Goal: Task Accomplishment & Management: Manage account settings

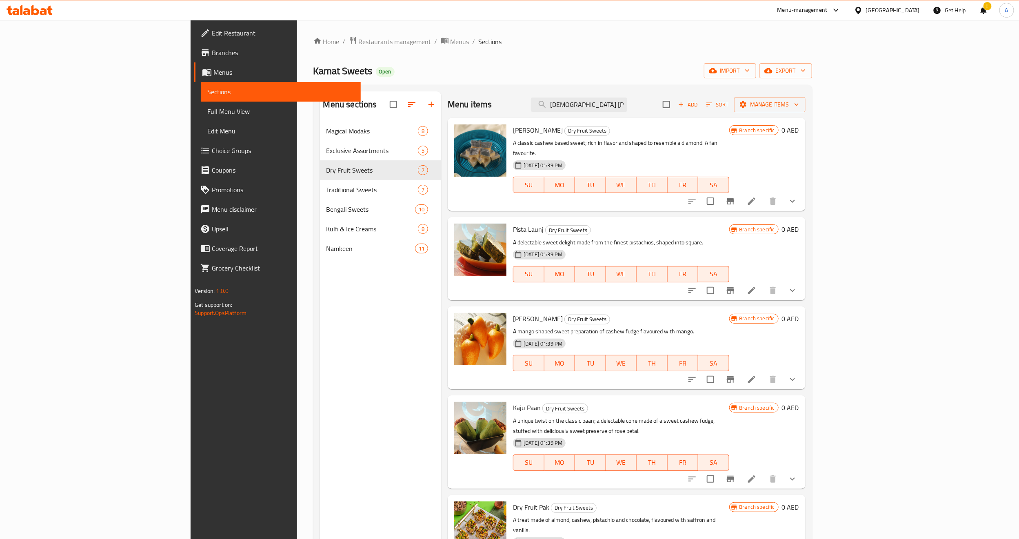
click at [320, 323] on div "Menu sections Magical Modaks 8 Exclusive Assortments 5 Dry Fruit Sweets 7 Tradi…" at bounding box center [381, 360] width 122 height 539
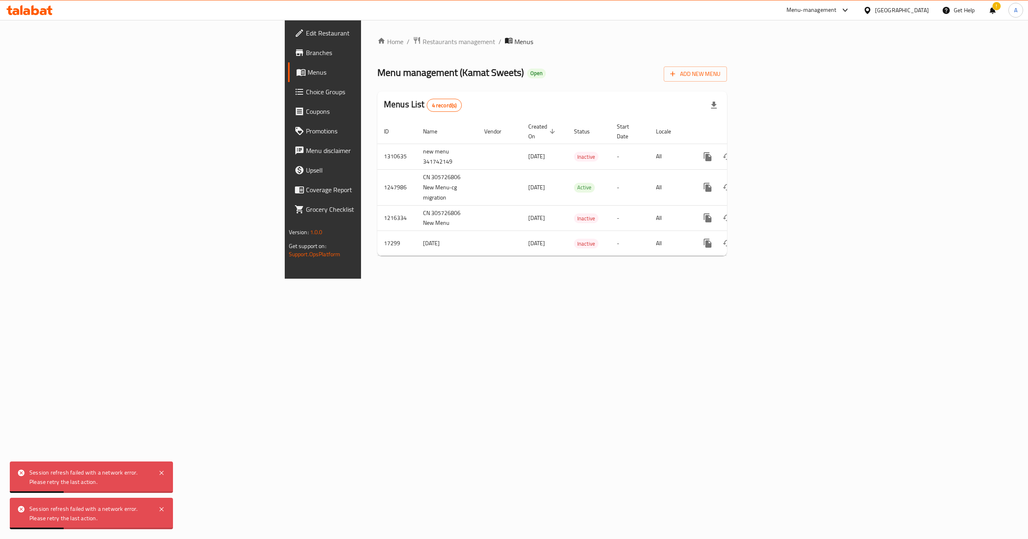
click at [901, 11] on div "[GEOGRAPHIC_DATA]" at bounding box center [902, 10] width 54 height 9
click at [814, 81] on div "[GEOGRAPHIC_DATA]" at bounding box center [841, 84] width 54 height 9
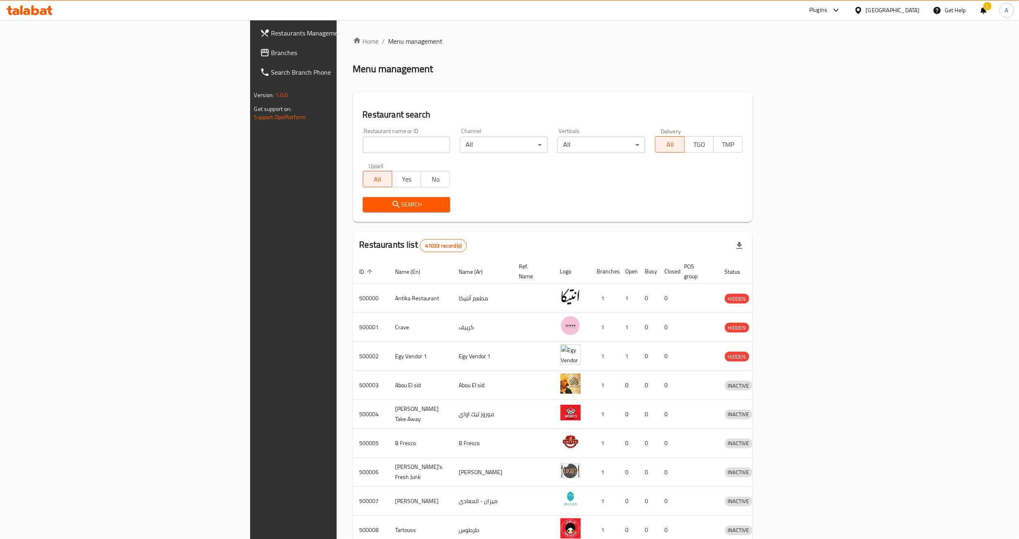
click at [363, 142] on input "search" at bounding box center [407, 145] width 88 height 16
paste input "696457"
type input "696457"
click at [369, 202] on span "Search" at bounding box center [406, 204] width 75 height 10
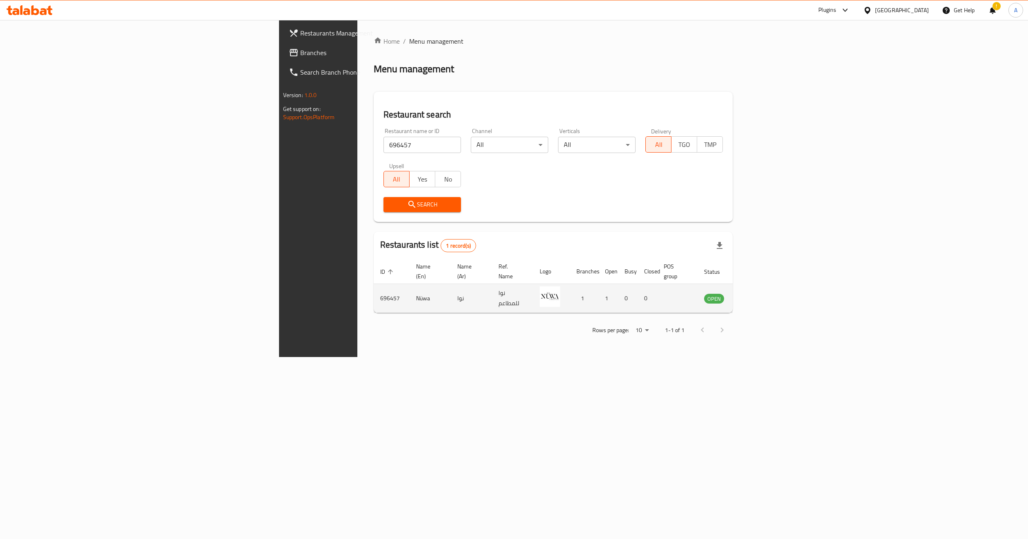
click at [756, 295] on icon "enhanced table" at bounding box center [751, 298] width 9 height 7
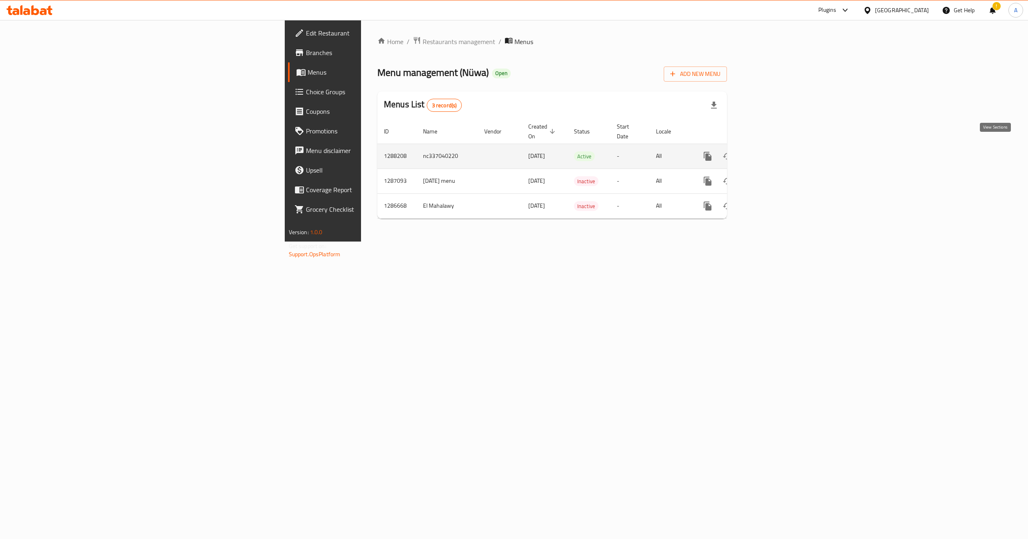
click at [771, 151] on icon "enhanced table" at bounding box center [767, 156] width 10 height 10
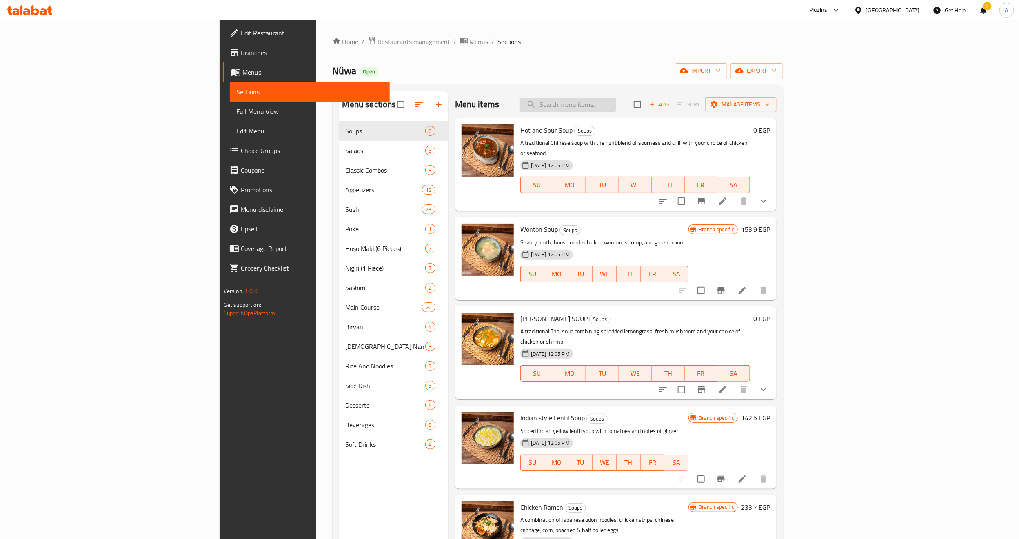
click at [616, 111] on input "search" at bounding box center [568, 105] width 96 height 14
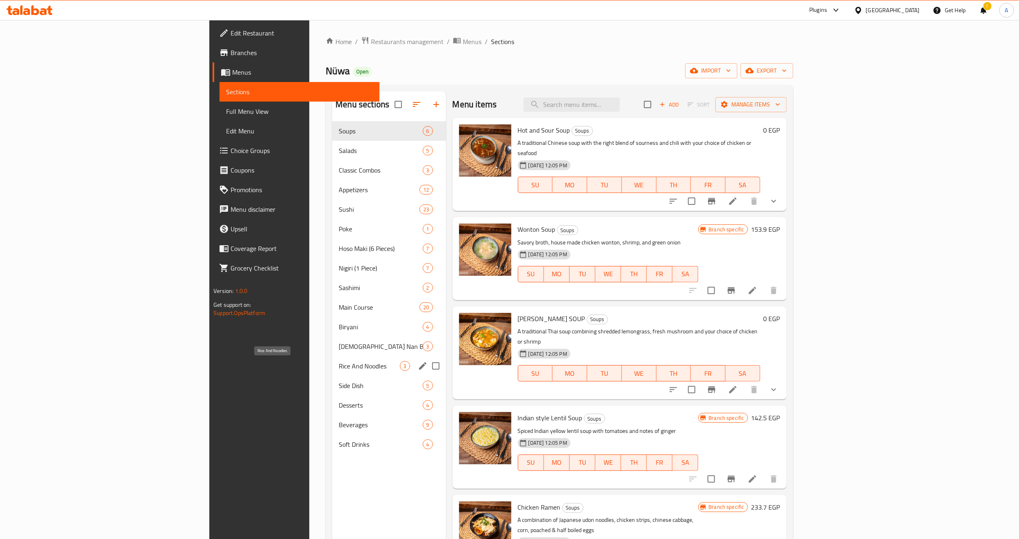
click at [339, 370] on span "Rice And Noodles" at bounding box center [369, 366] width 61 height 10
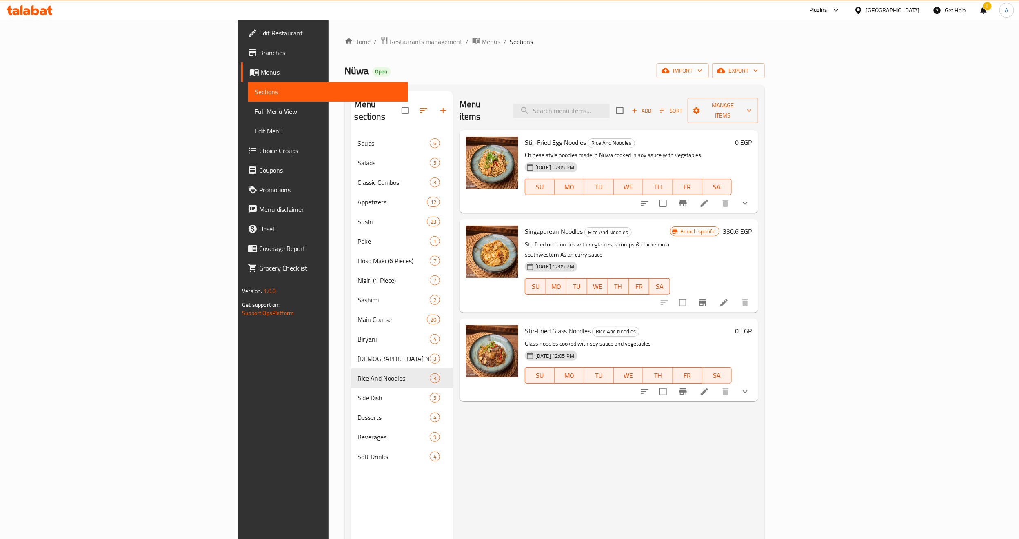
click at [670, 226] on h6 "Singaporean Noodles Rice And Noodles" at bounding box center [597, 231] width 145 height 11
click at [687, 200] on icon "Branch-specific-item" at bounding box center [682, 203] width 7 height 7
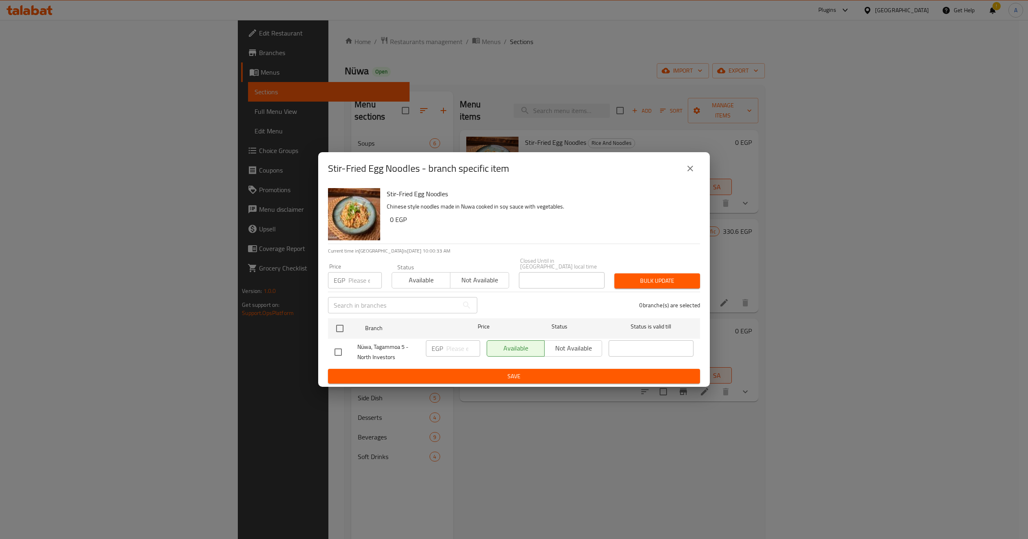
click at [688, 171] on icon "close" at bounding box center [690, 169] width 10 height 10
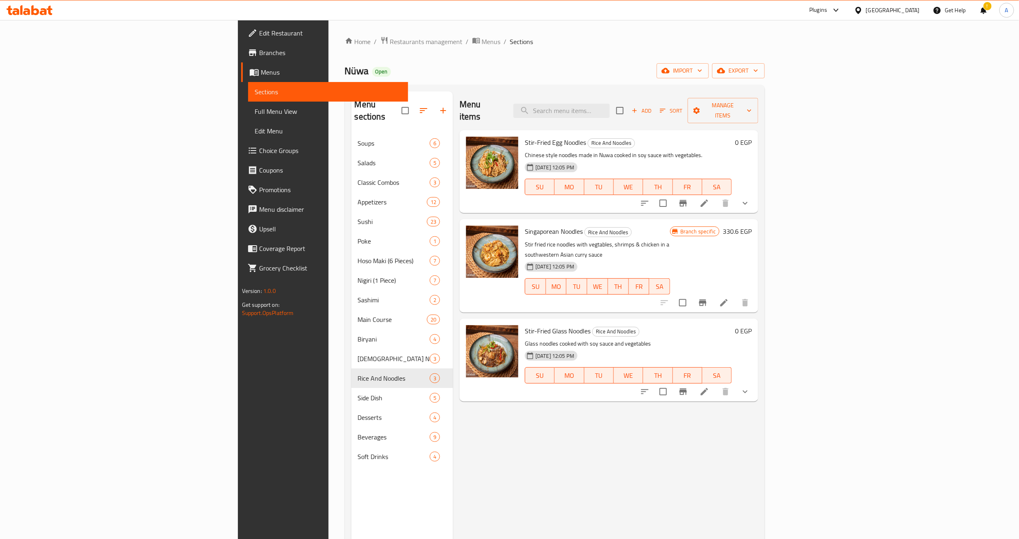
click at [755, 193] on button "show more" at bounding box center [745, 203] width 20 height 20
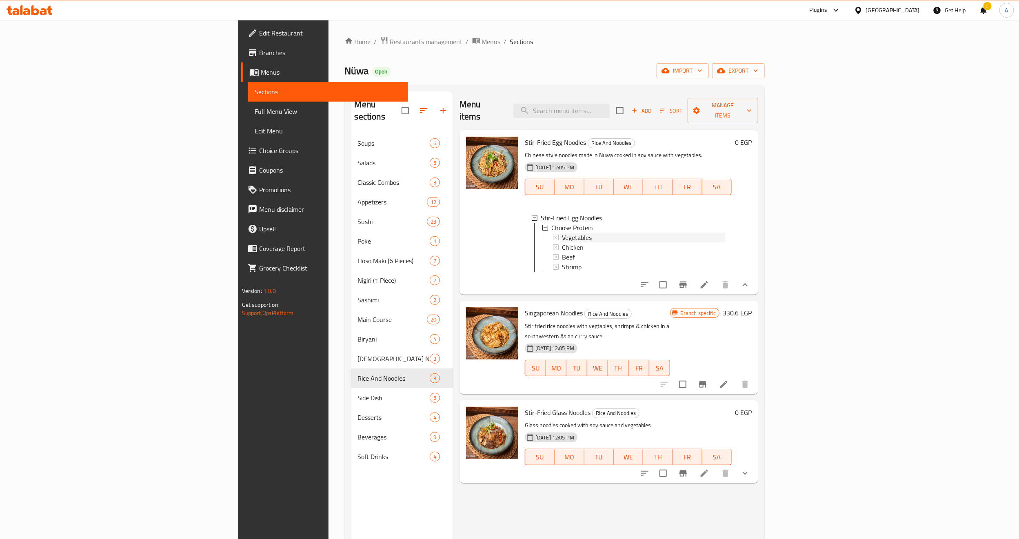
click at [562, 233] on div "Vegetables" at bounding box center [643, 238] width 163 height 10
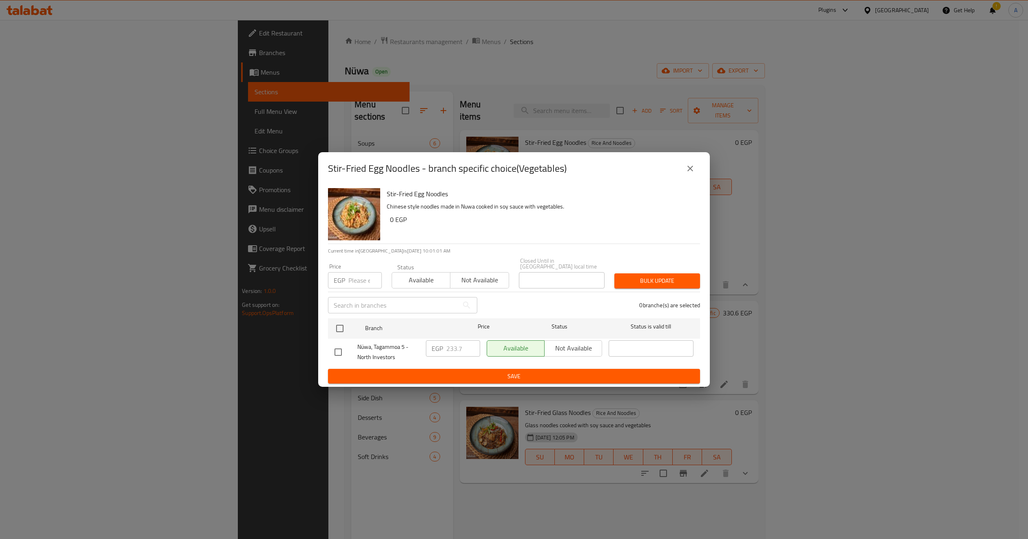
click at [521, 222] on h6 "0 EGP" at bounding box center [542, 219] width 304 height 11
click at [688, 173] on icon "close" at bounding box center [690, 169] width 10 height 10
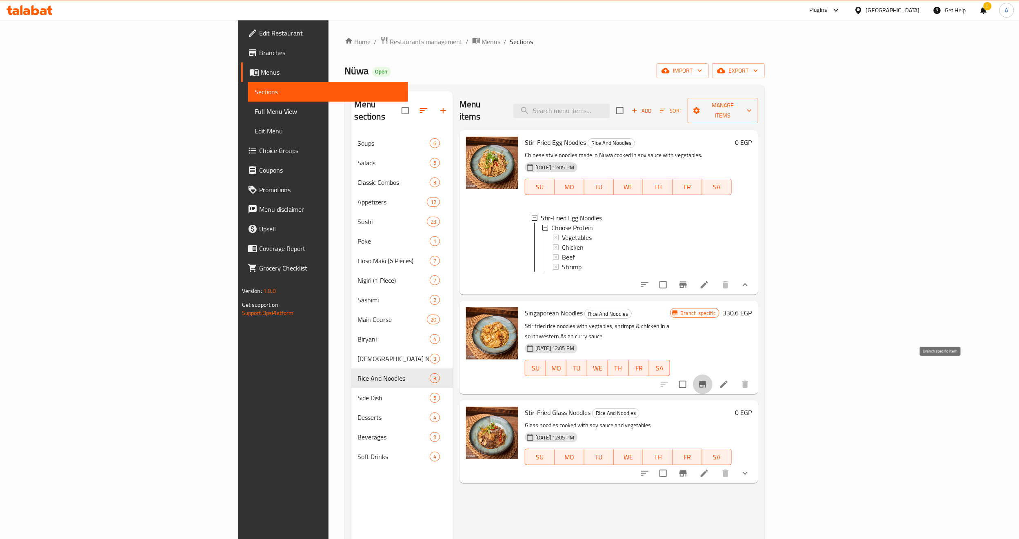
click at [707, 379] on icon "Branch-specific-item" at bounding box center [703, 384] width 10 height 10
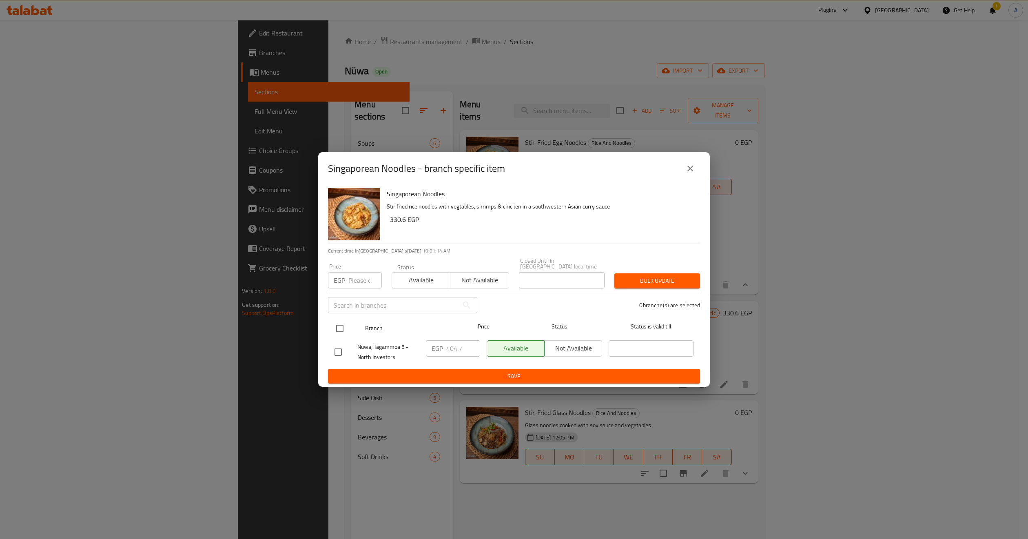
click at [510, 317] on div "Price" at bounding box center [483, 329] width 61 height 24
click at [689, 169] on icon "close" at bounding box center [690, 169] width 10 height 10
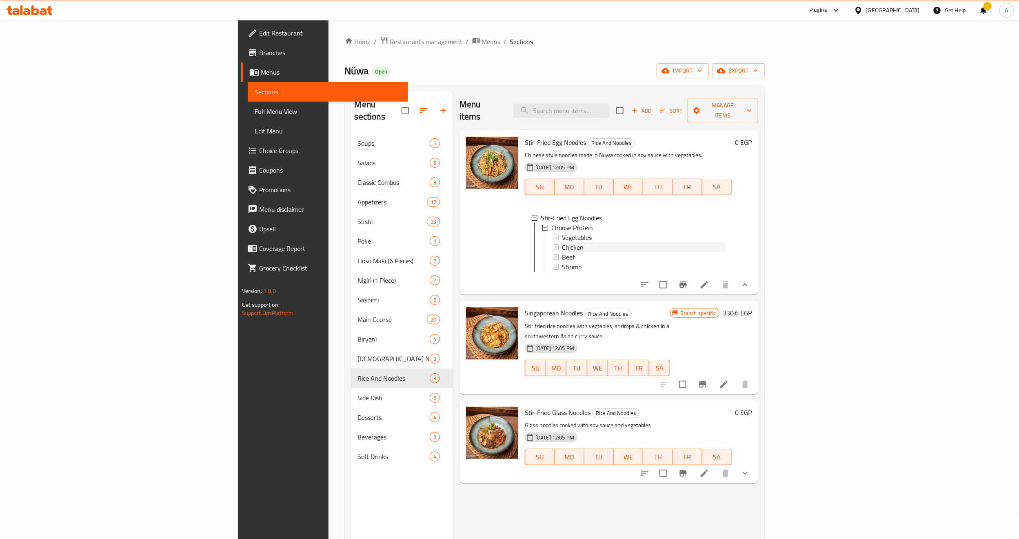
click at [562, 242] on span "Chicken" at bounding box center [573, 247] width 22 height 10
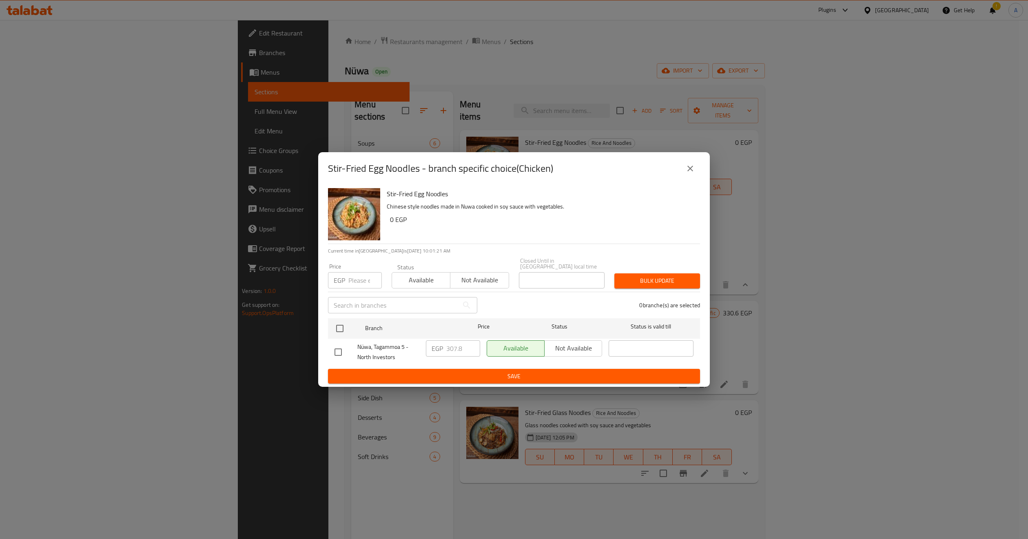
click at [691, 173] on icon "close" at bounding box center [690, 169] width 10 height 10
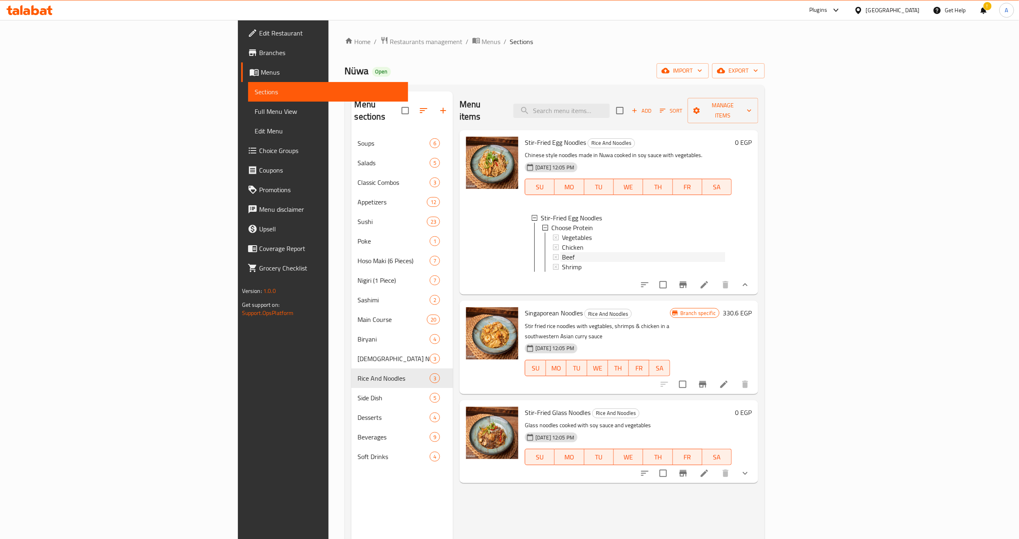
click at [562, 252] on div "Beef" at bounding box center [643, 257] width 163 height 10
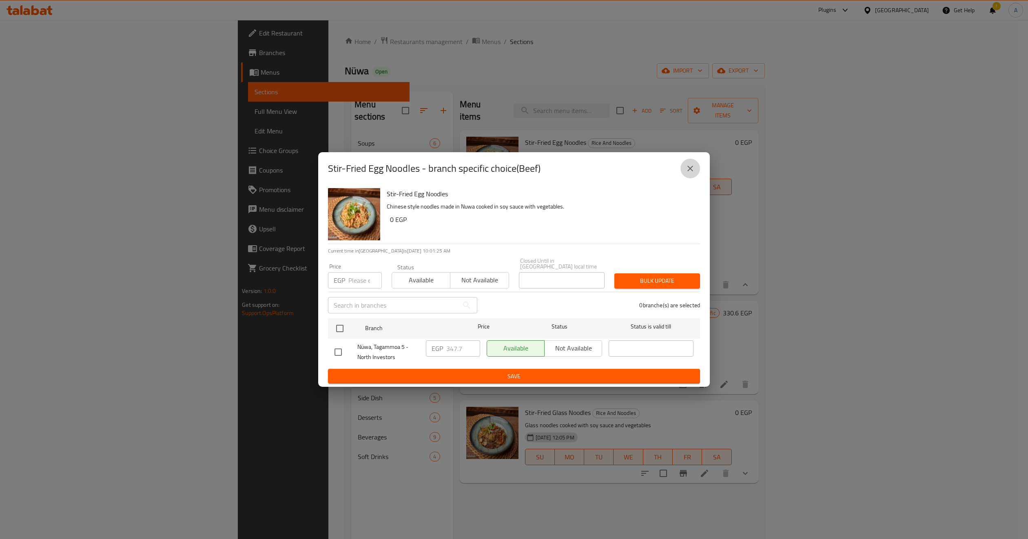
click at [688, 171] on icon "close" at bounding box center [690, 169] width 6 height 6
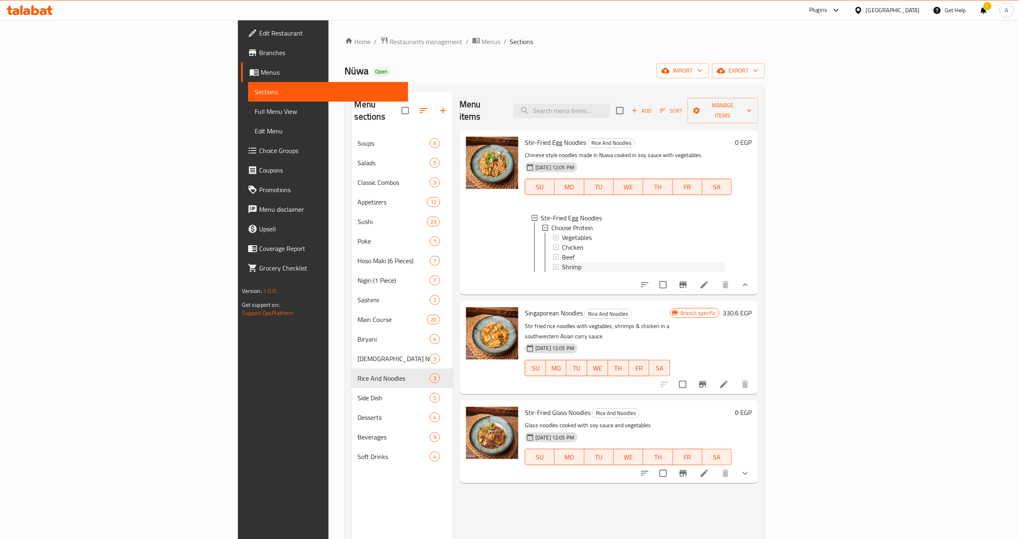
click at [562, 262] on div "Shrimp" at bounding box center [643, 267] width 163 height 10
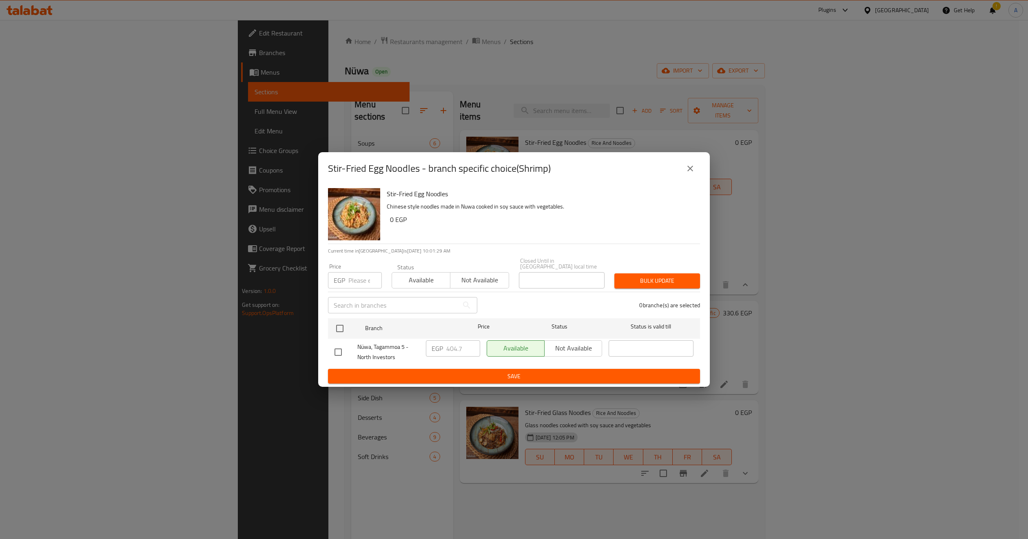
click at [694, 173] on icon "close" at bounding box center [690, 169] width 10 height 10
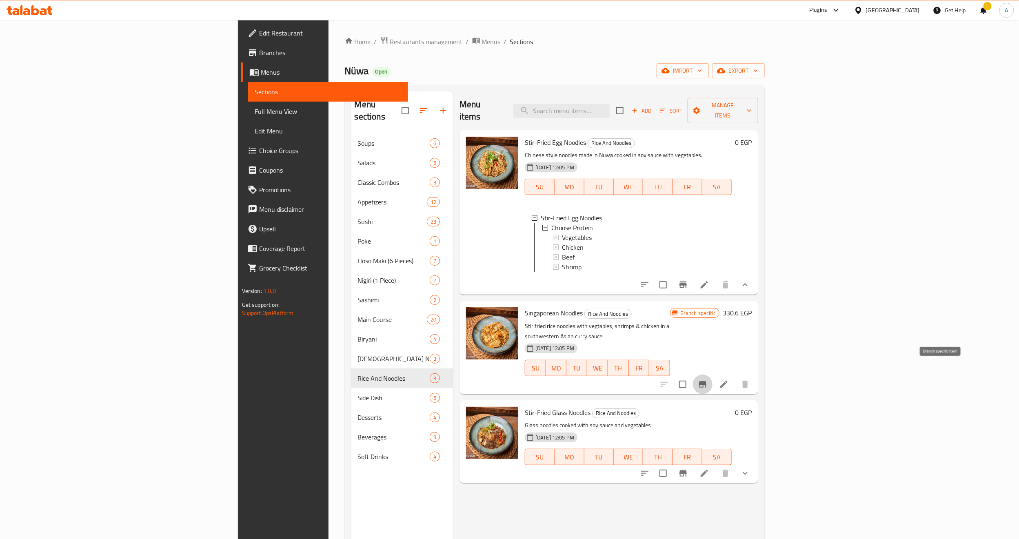
click at [712, 375] on button "Branch-specific-item" at bounding box center [703, 385] width 20 height 20
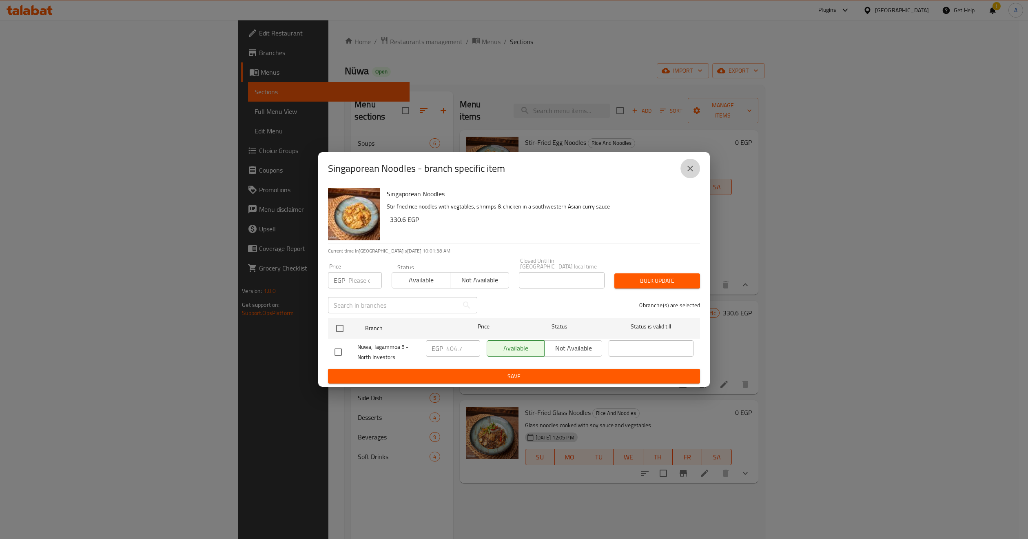
click at [688, 177] on button "close" at bounding box center [690, 169] width 20 height 20
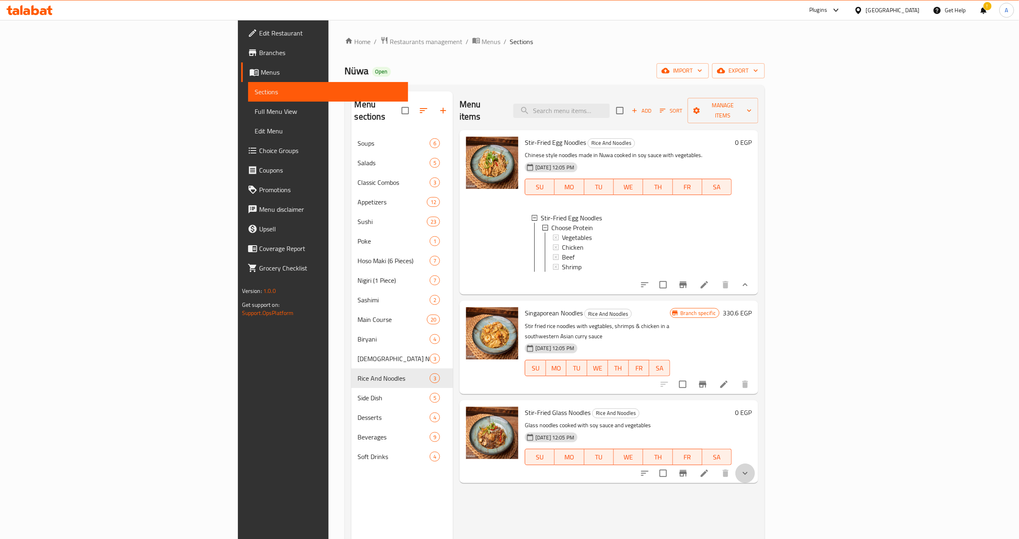
click at [750, 468] on icon "show more" at bounding box center [745, 473] width 10 height 10
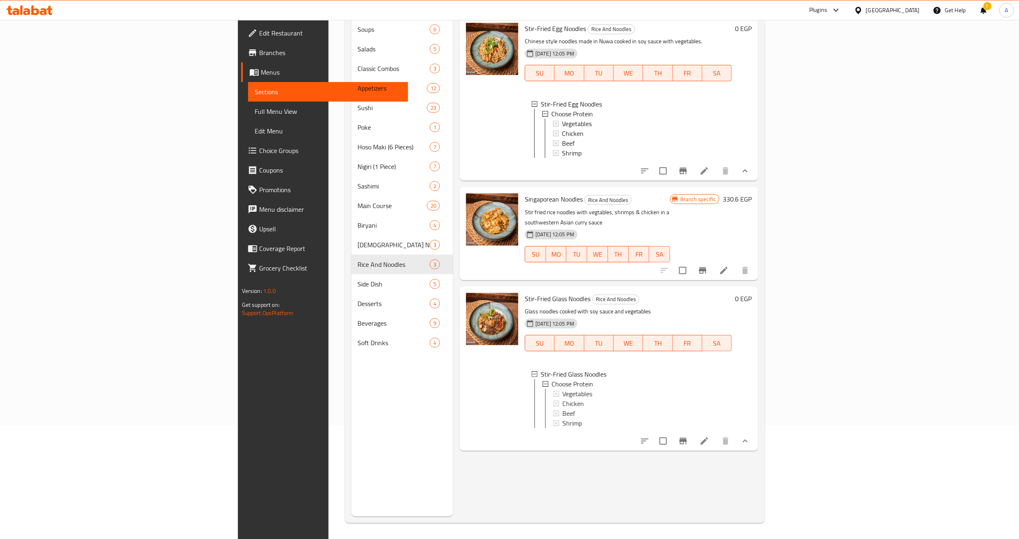
scroll to position [114, 0]
click at [562, 388] on span "Vegetables" at bounding box center [577, 393] width 30 height 10
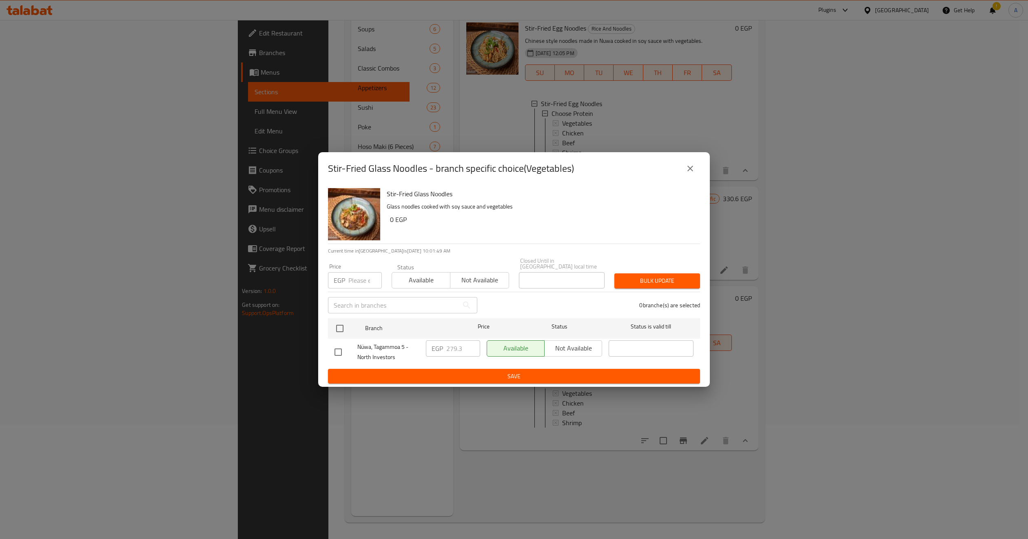
click at [689, 173] on icon "close" at bounding box center [690, 169] width 10 height 10
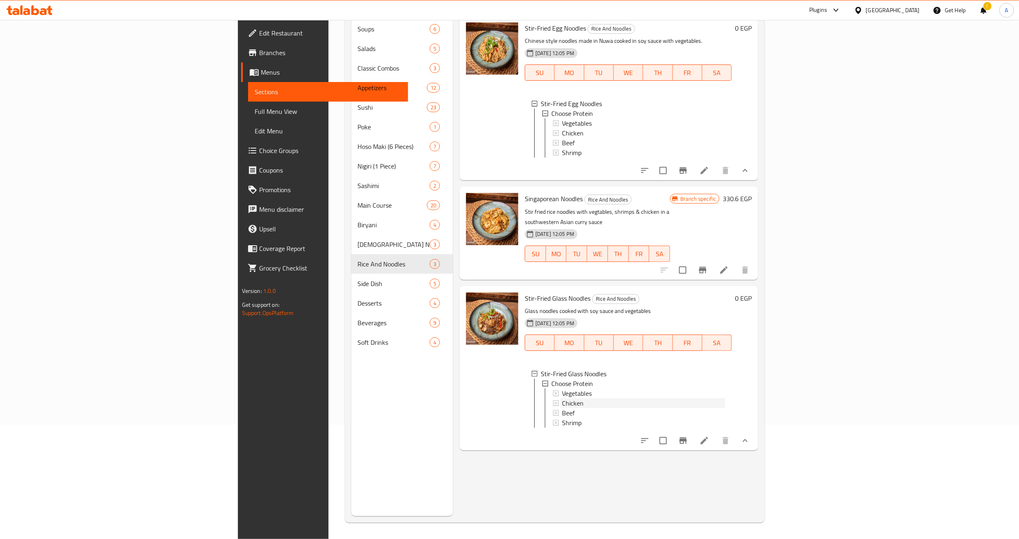
click at [562, 398] on span "Chicken" at bounding box center [573, 403] width 22 height 10
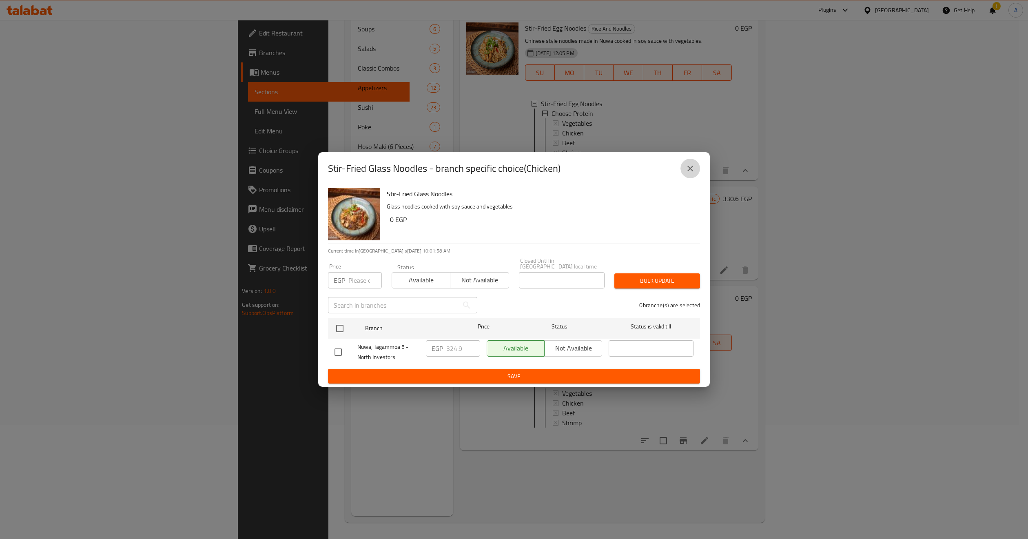
click at [692, 171] on icon "close" at bounding box center [690, 169] width 6 height 6
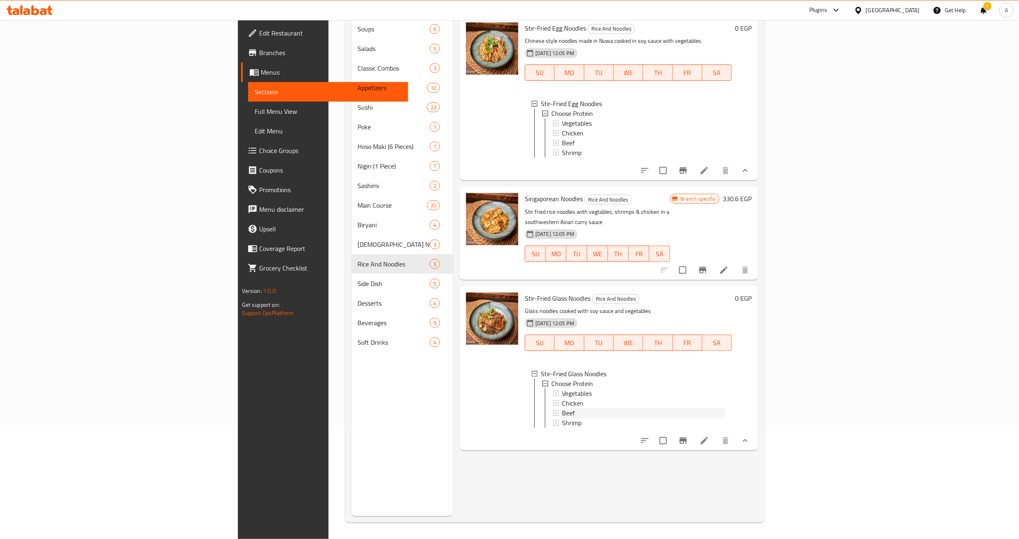
click at [562, 408] on div "Beef" at bounding box center [643, 413] width 163 height 10
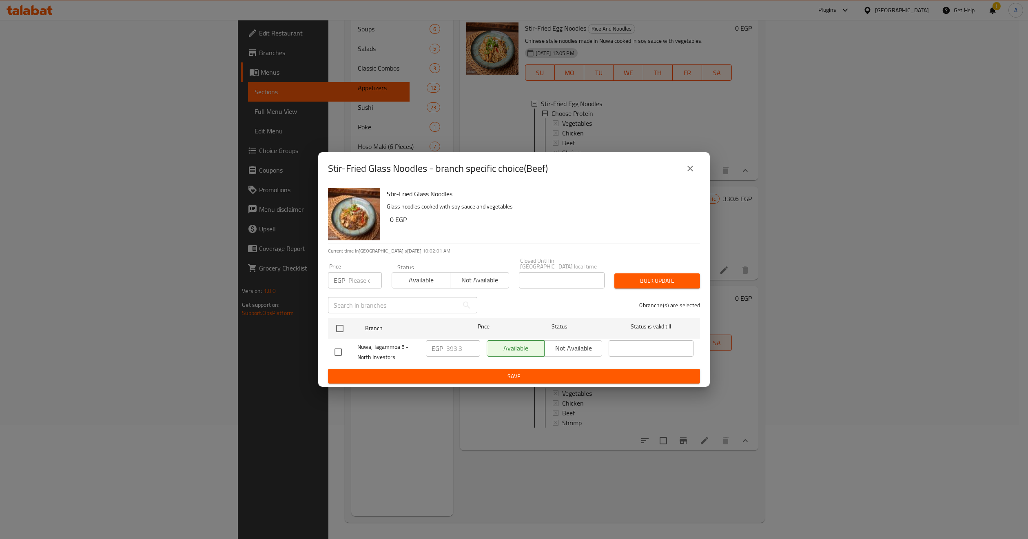
click at [694, 171] on icon "close" at bounding box center [690, 169] width 10 height 10
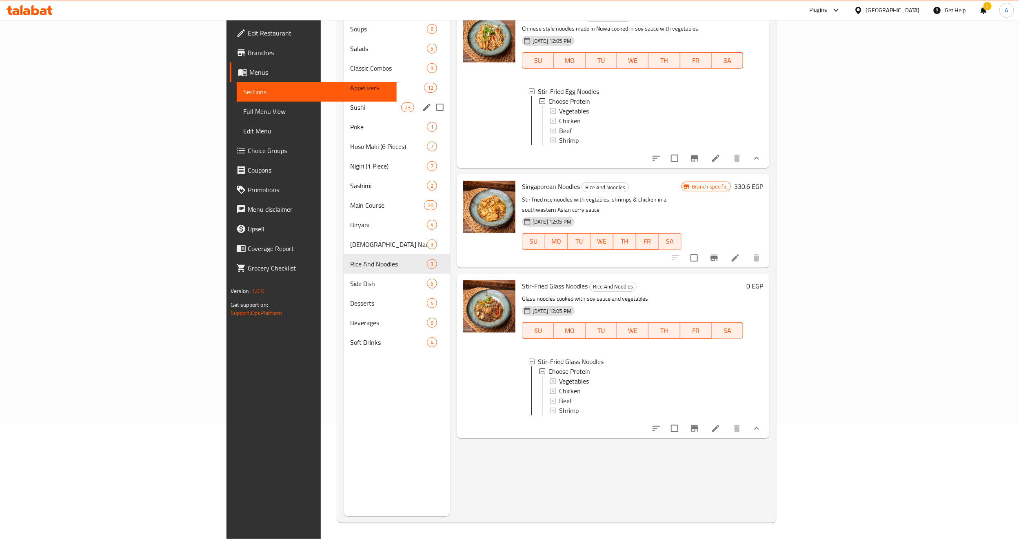
scroll to position [0, 0]
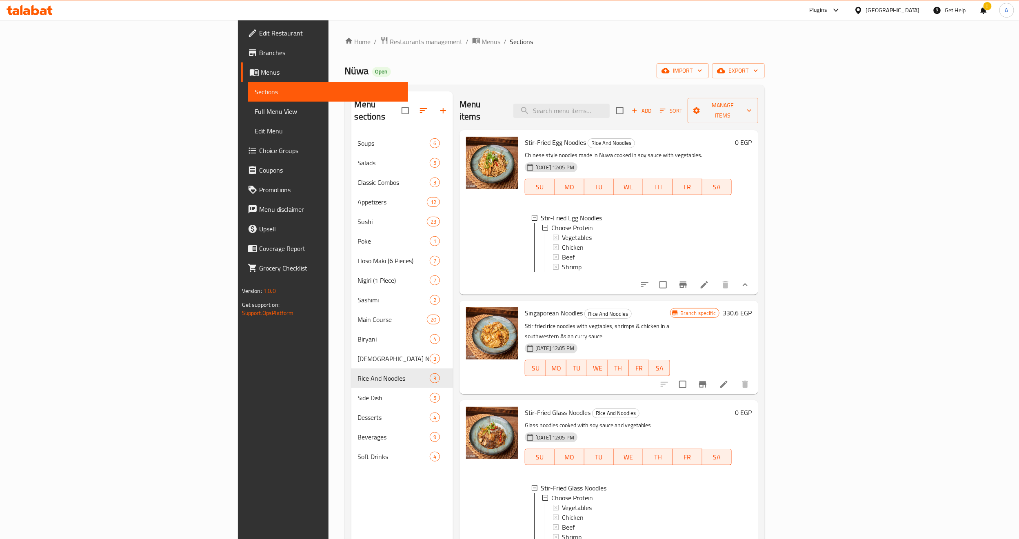
click at [259, 53] on span "Branches" at bounding box center [330, 53] width 142 height 10
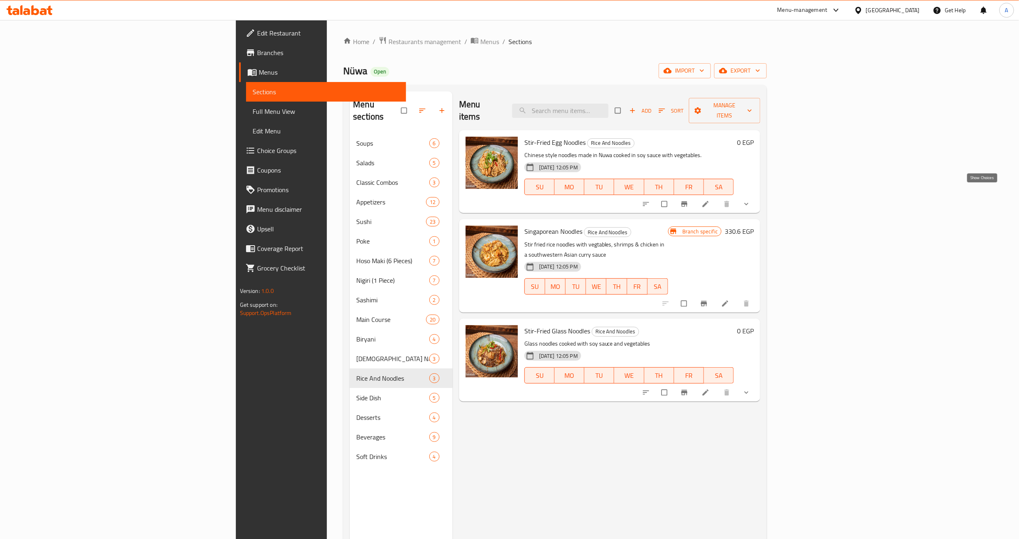
click at [750, 200] on icon "show more" at bounding box center [746, 204] width 8 height 8
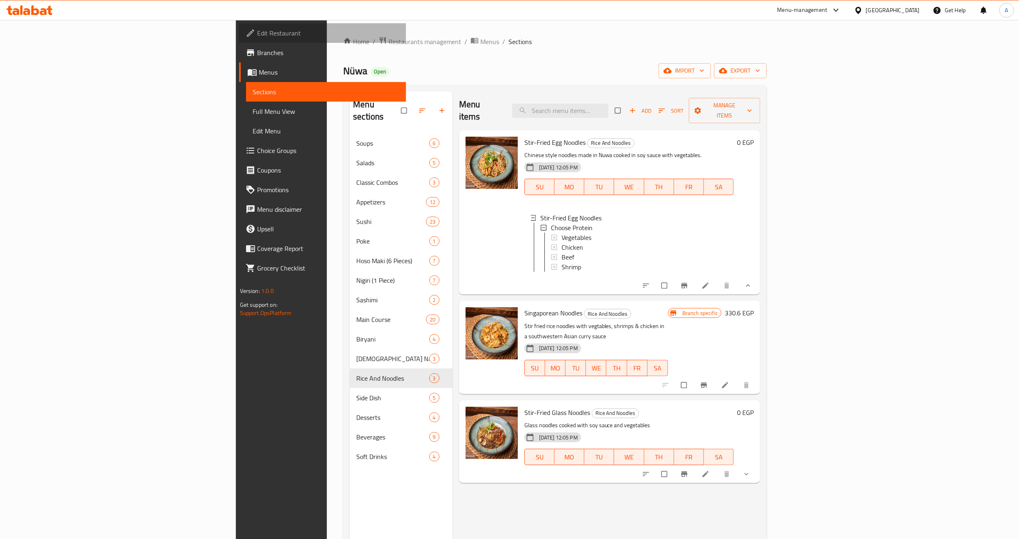
click at [257, 29] on span "Edit Restaurant" at bounding box center [328, 33] width 142 height 10
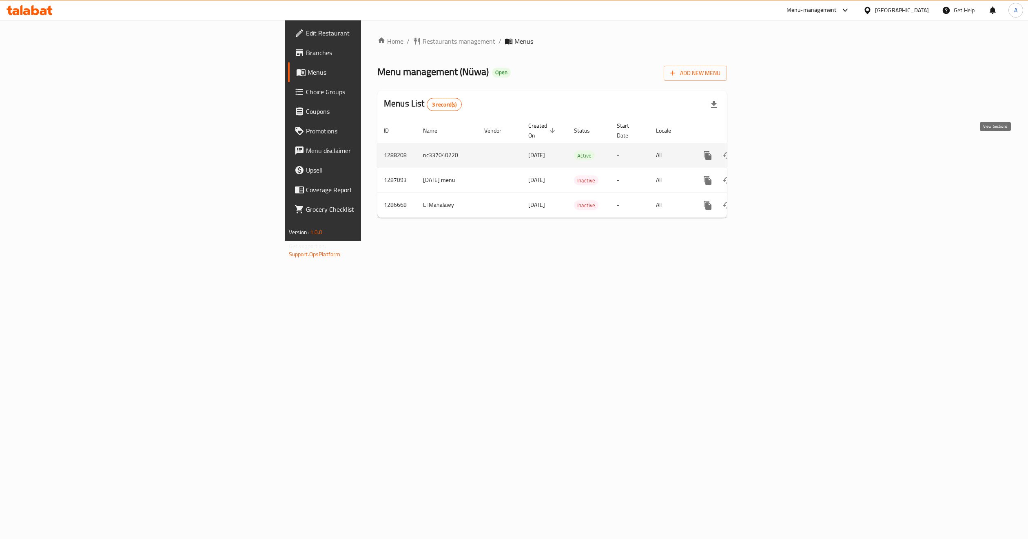
click at [776, 147] on link "enhanced table" at bounding box center [767, 156] width 20 height 20
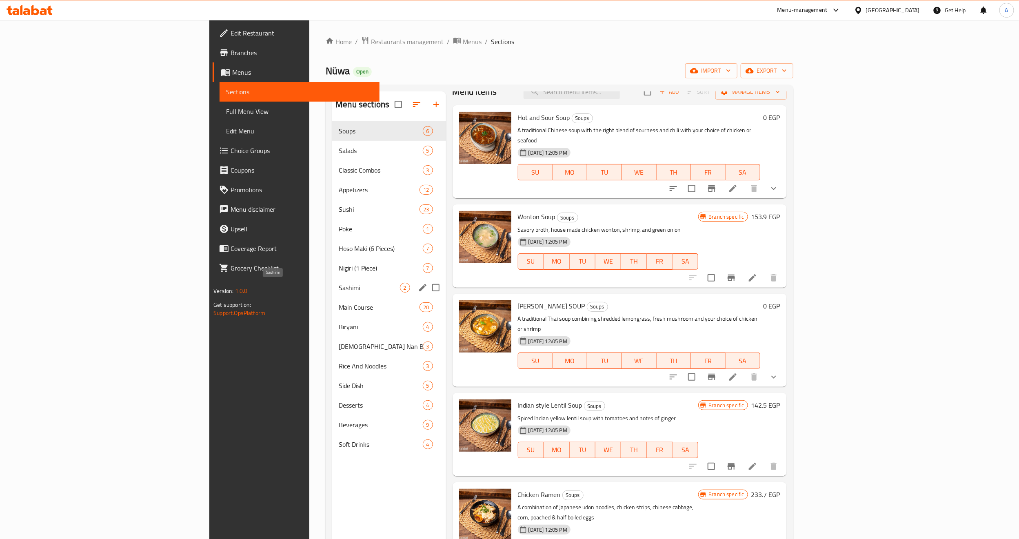
scroll to position [16, 0]
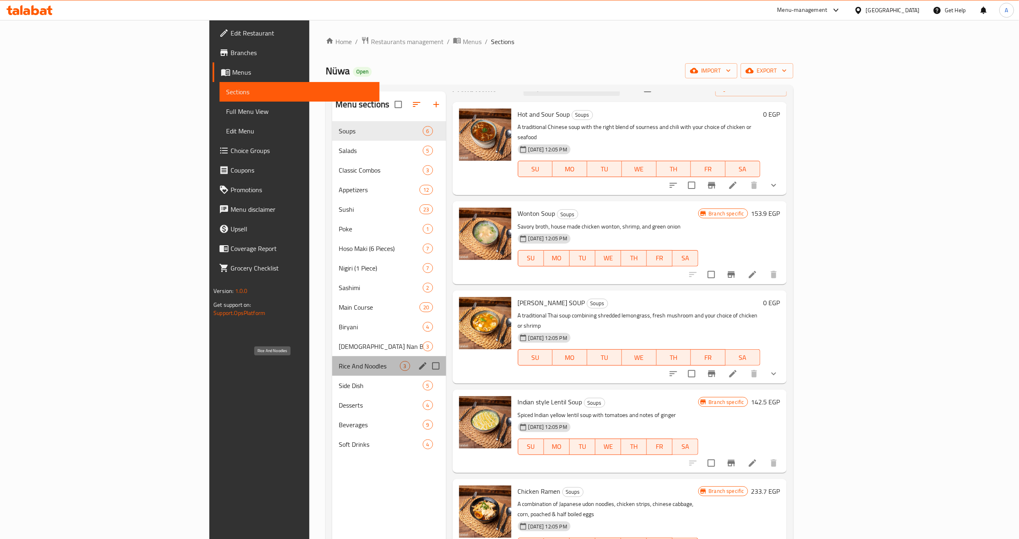
click at [339, 366] on span "Rice And Noodles" at bounding box center [369, 366] width 61 height 10
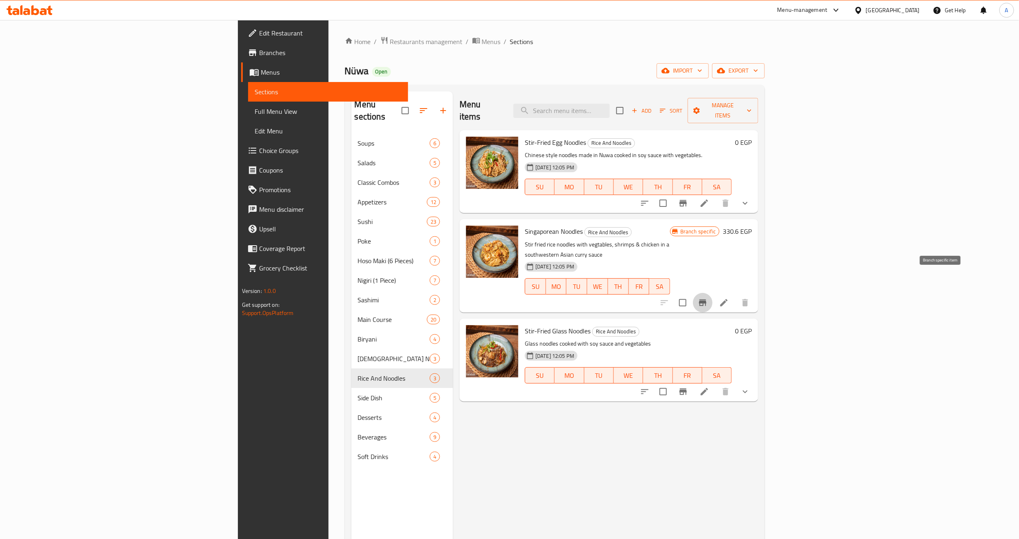
click at [707, 298] on icon "Branch-specific-item" at bounding box center [703, 303] width 10 height 10
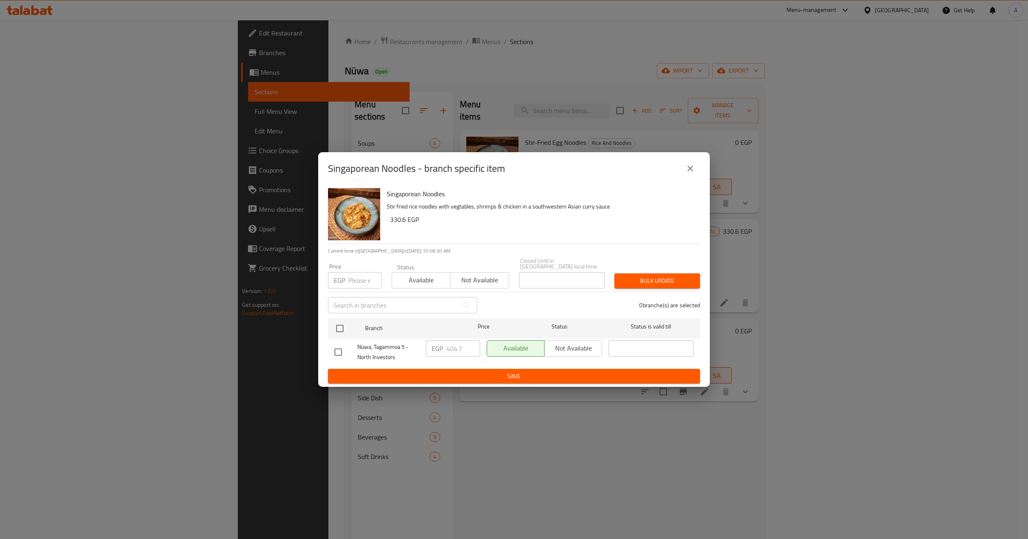
click at [687, 173] on icon "close" at bounding box center [690, 169] width 10 height 10
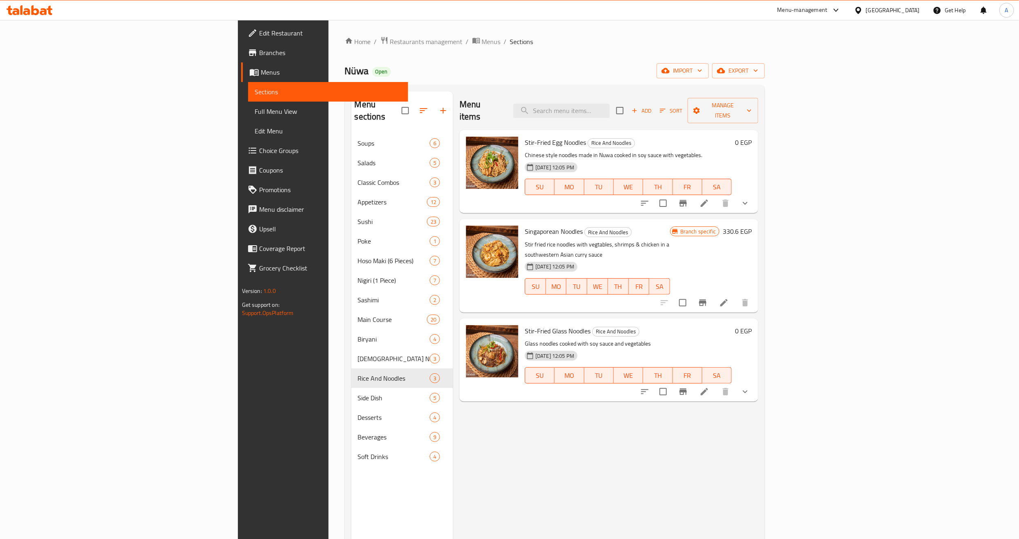
click at [687, 200] on icon "Branch-specific-item" at bounding box center [682, 203] width 7 height 7
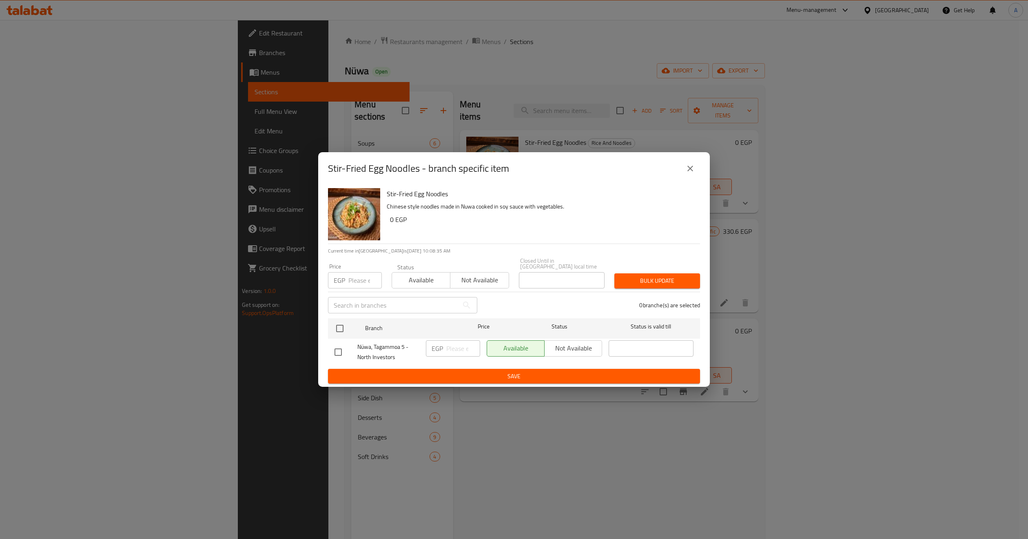
click at [691, 173] on icon "close" at bounding box center [690, 169] width 10 height 10
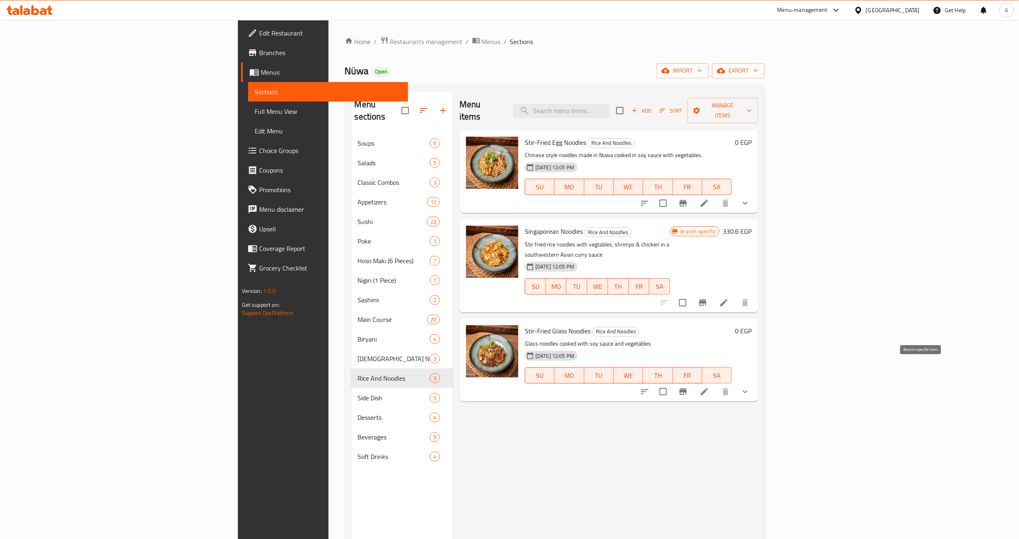
click at [687, 388] on icon "Branch-specific-item" at bounding box center [682, 391] width 7 height 7
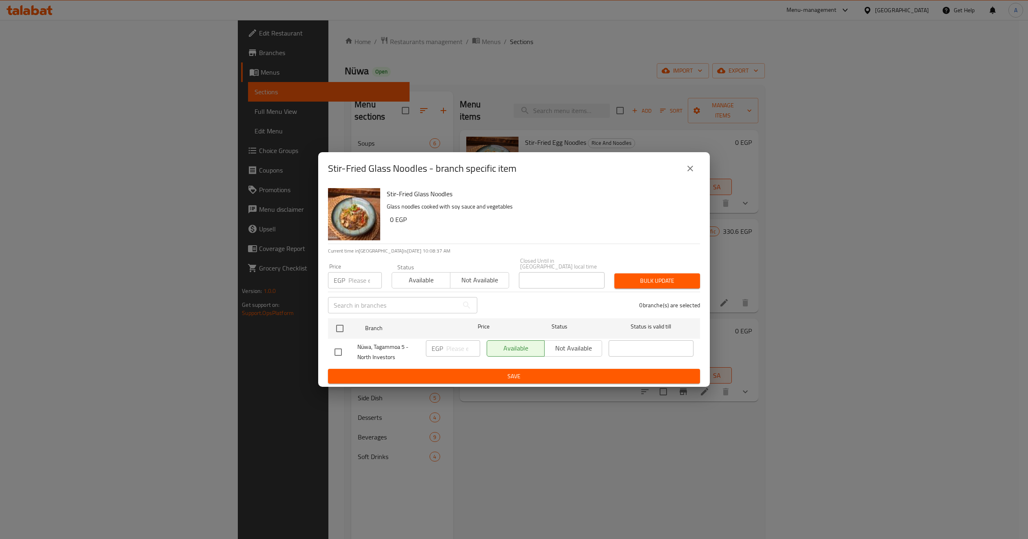
click at [689, 170] on icon "close" at bounding box center [690, 169] width 6 height 6
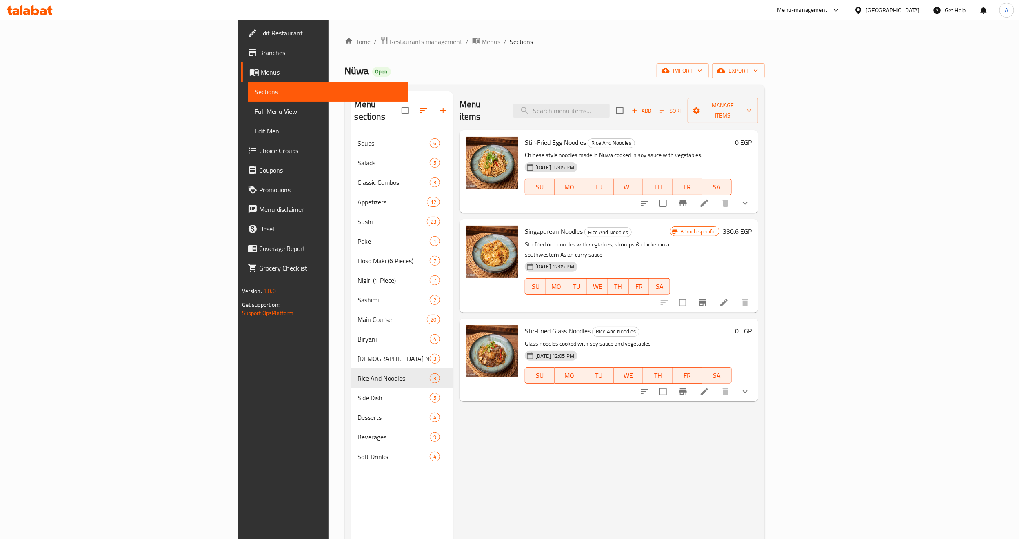
click at [755, 382] on button "show more" at bounding box center [745, 392] width 20 height 20
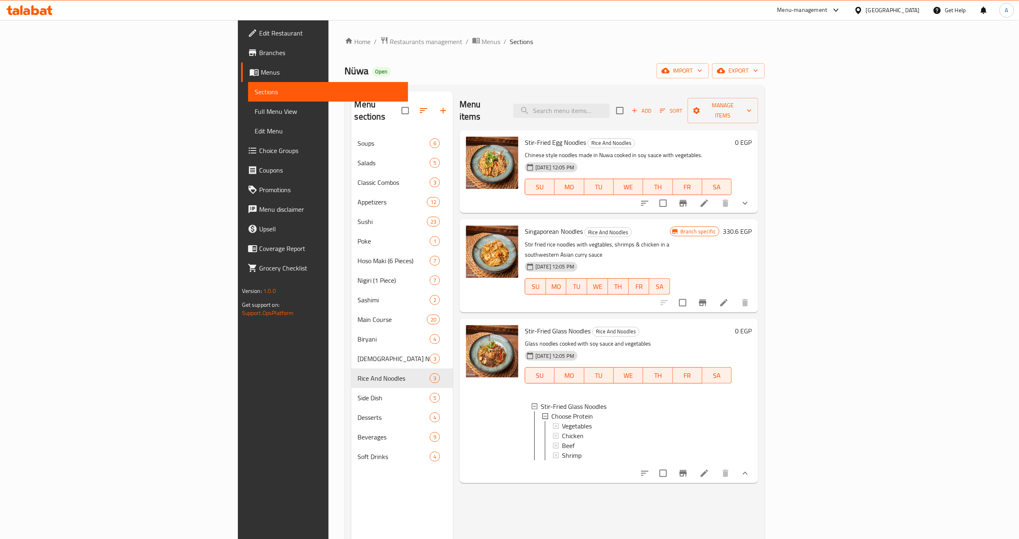
click at [562, 479] on div "Menu items Add Sort Manage items Stir-Fried Egg Noodles Rice And Noodles Chines…" at bounding box center [605, 360] width 305 height 539
click at [920, 11] on div "[GEOGRAPHIC_DATA]" at bounding box center [886, 10] width 79 height 20
click at [915, 11] on div "[GEOGRAPHIC_DATA]" at bounding box center [893, 10] width 54 height 9
click at [812, 182] on div "[GEOGRAPHIC_DATA]" at bounding box center [831, 176] width 67 height 19
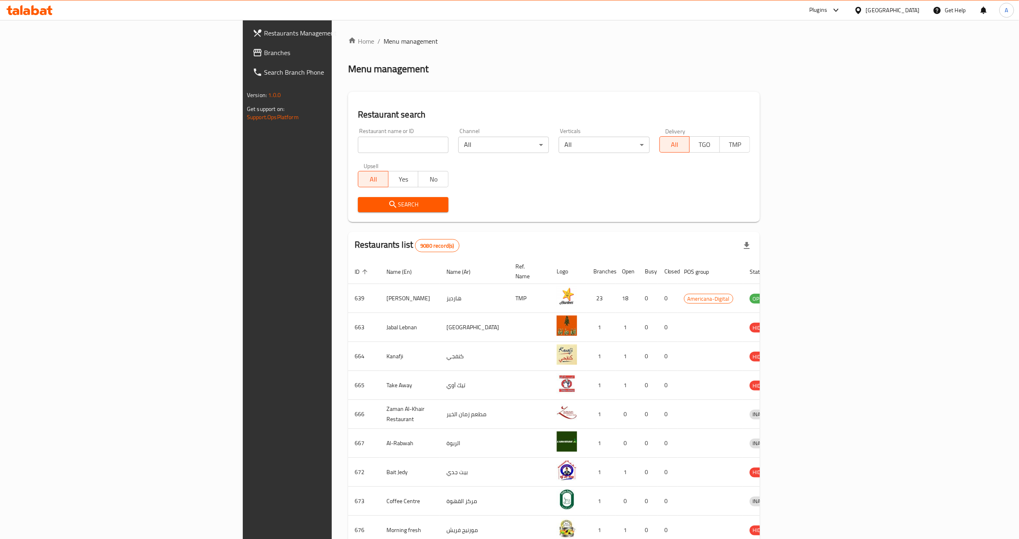
click at [264, 55] on span "Branches" at bounding box center [335, 53] width 142 height 10
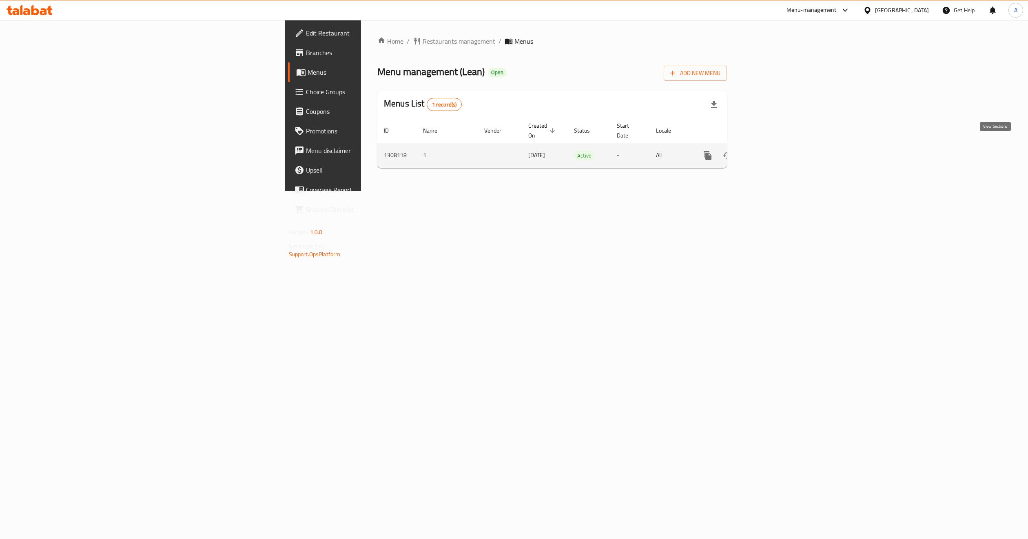
click at [771, 151] on icon "enhanced table" at bounding box center [767, 156] width 10 height 10
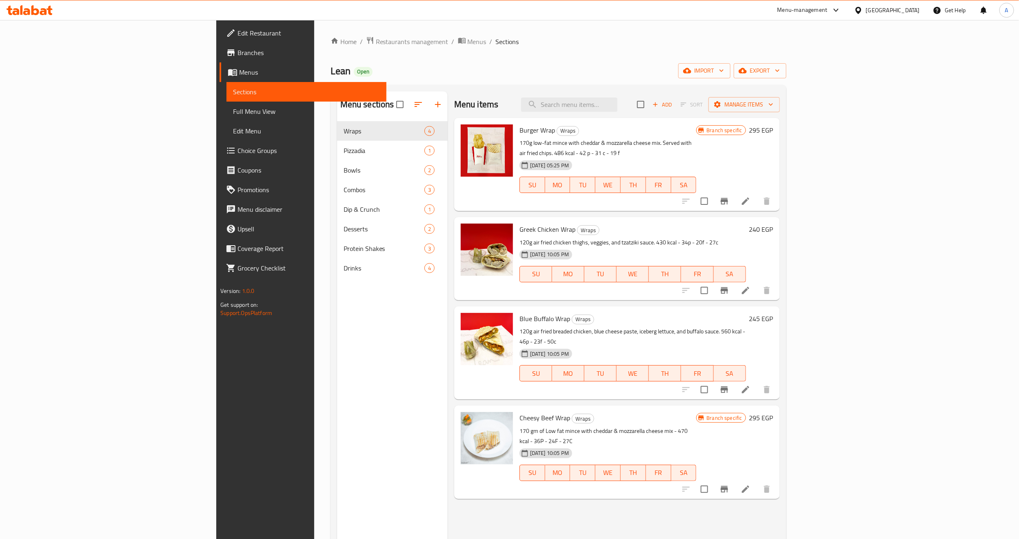
click at [337, 314] on div "Menu sections Wraps 4 Pizzadia 1 Bowls 2 Combos 3 Dip & Crunch 1 Desserts 2 Pro…" at bounding box center [392, 360] width 111 height 539
click at [337, 297] on div "Menu sections Wraps 4 Pizzadia 1 Bowls 2 Combos 3 Dip & Crunch 1 Desserts 2 Pro…" at bounding box center [392, 360] width 111 height 539
click at [337, 361] on div "Menu sections Wraps 4 Pizzadia 1 Bowls 2 Combos 3 Dip & Crunch 1 Desserts 2 Pro…" at bounding box center [392, 360] width 111 height 539
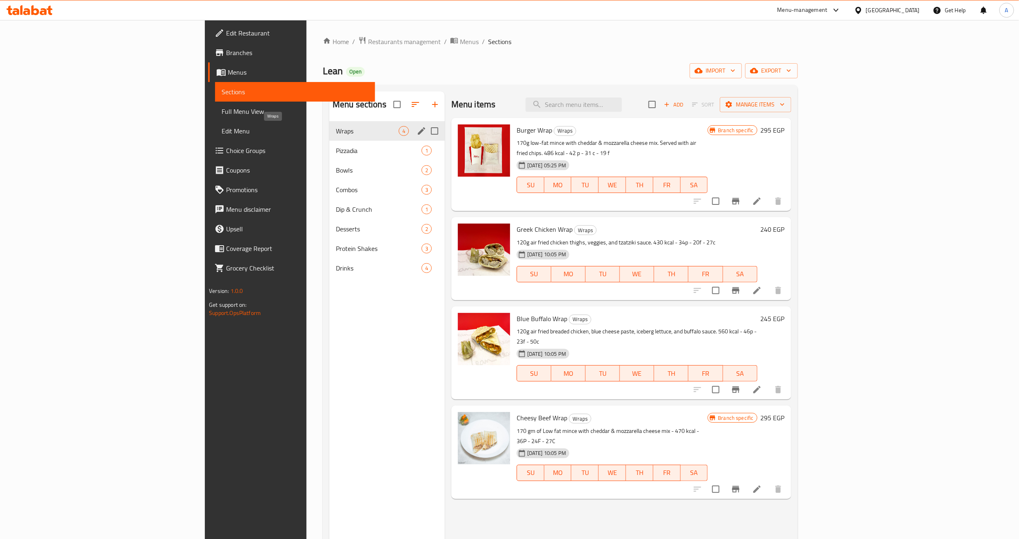
click at [336, 134] on span "Wraps" at bounding box center [367, 131] width 63 height 10
click at [336, 193] on span "Combos" at bounding box center [367, 190] width 63 height 10
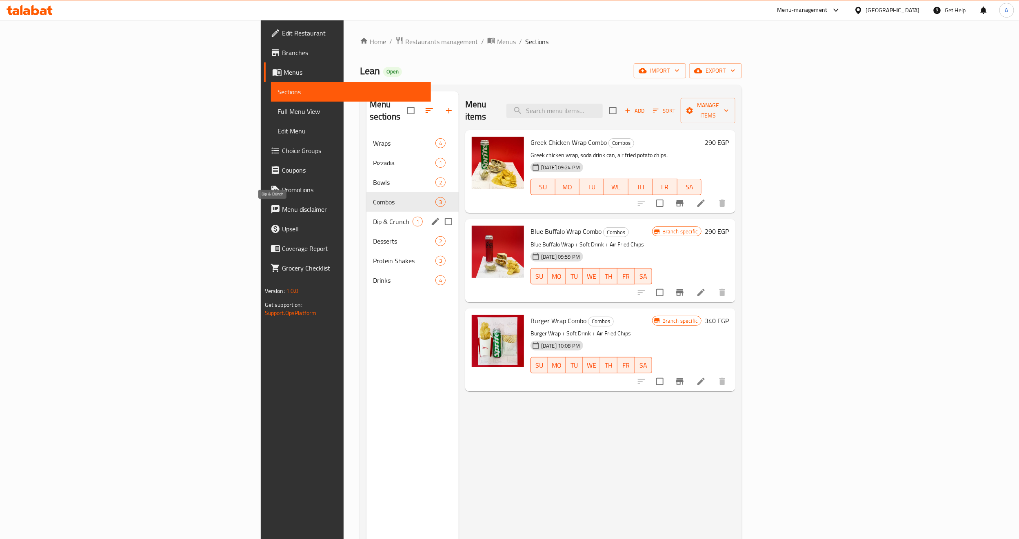
click at [373, 217] on span "Dip & Crunch" at bounding box center [393, 222] width 40 height 10
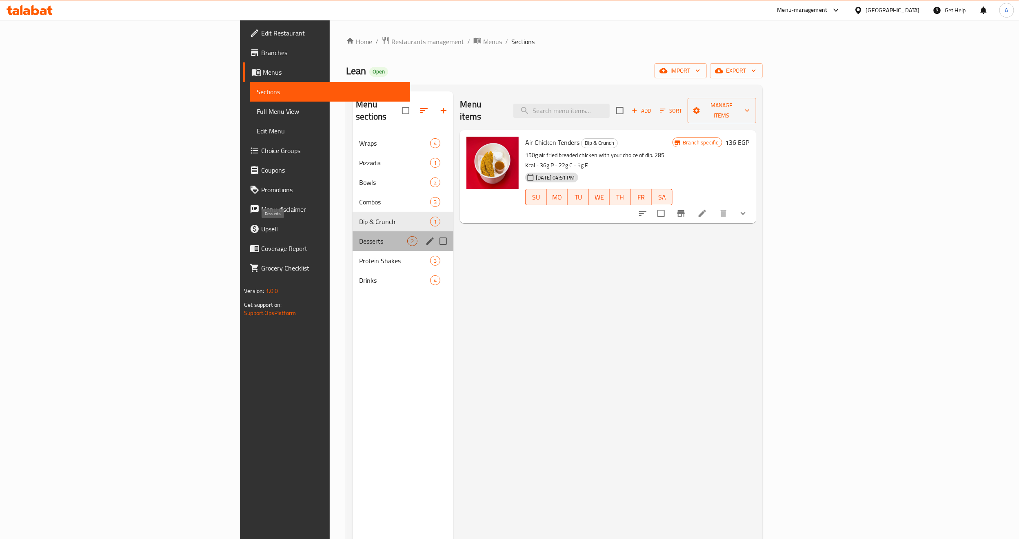
click at [359, 236] on span "Desserts" at bounding box center [383, 241] width 48 height 10
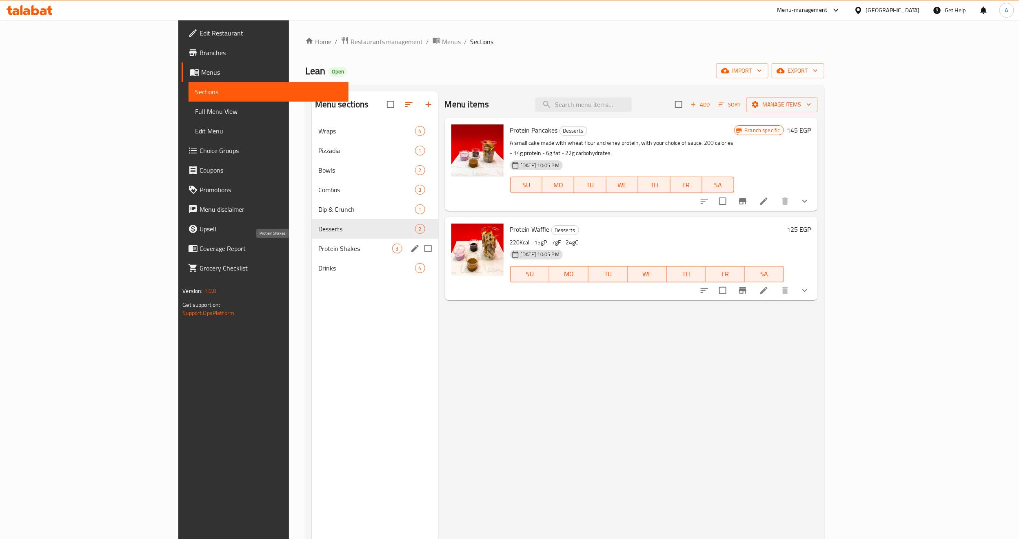
click at [318, 248] on span "Protein Shakes" at bounding box center [355, 249] width 74 height 10
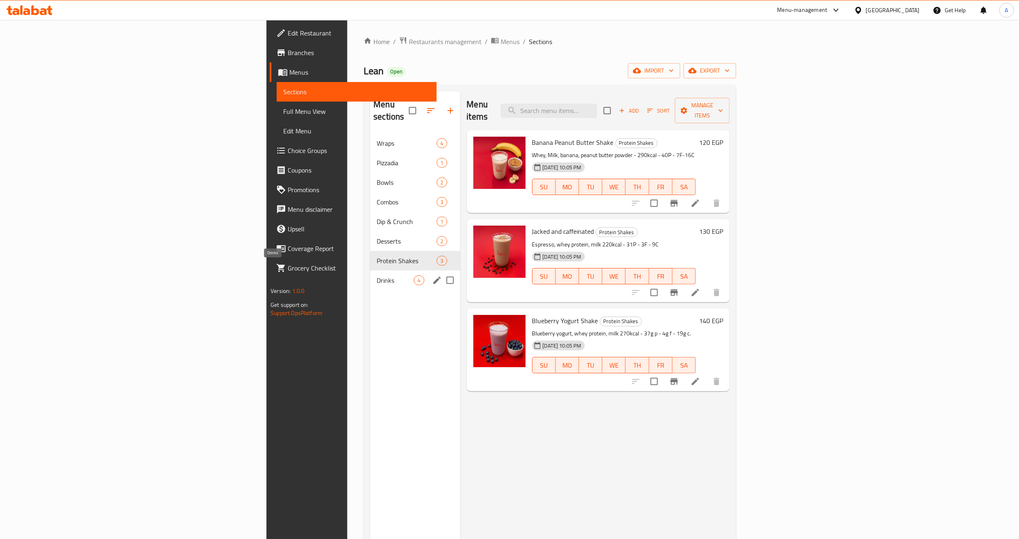
click at [377, 275] on span "Drinks" at bounding box center [395, 280] width 37 height 10
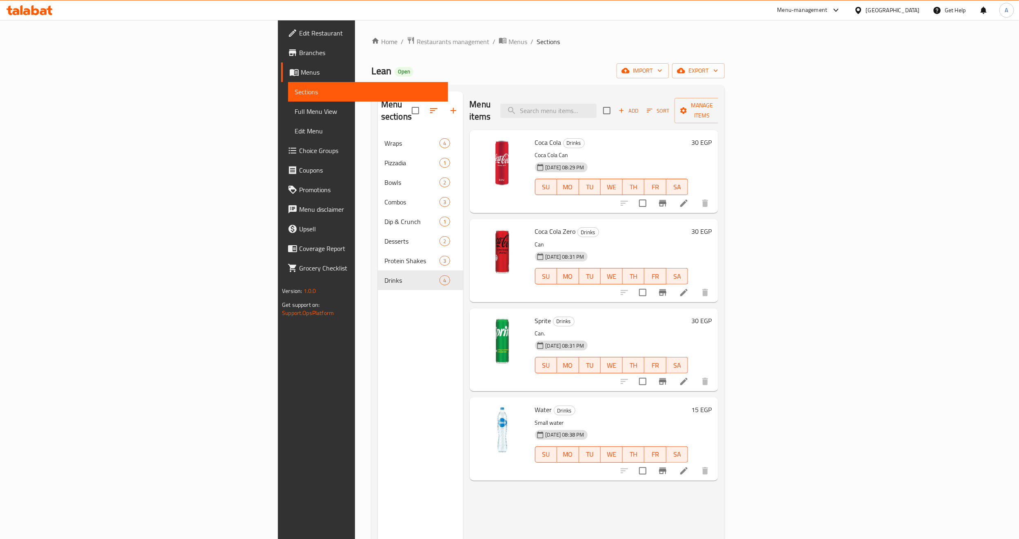
click at [378, 335] on div "Menu sections Wraps 4 Pizzadia 1 Bowls 2 Combos 3 Dip & Crunch 1 Desserts 2 Pro…" at bounding box center [420, 360] width 85 height 539
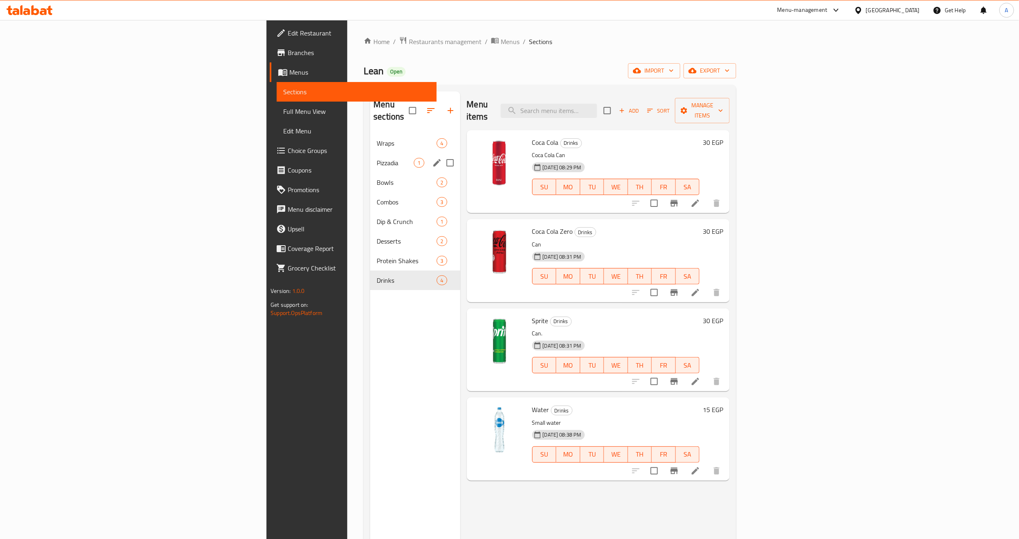
click at [370, 137] on div "Wraps 4" at bounding box center [415, 143] width 90 height 20
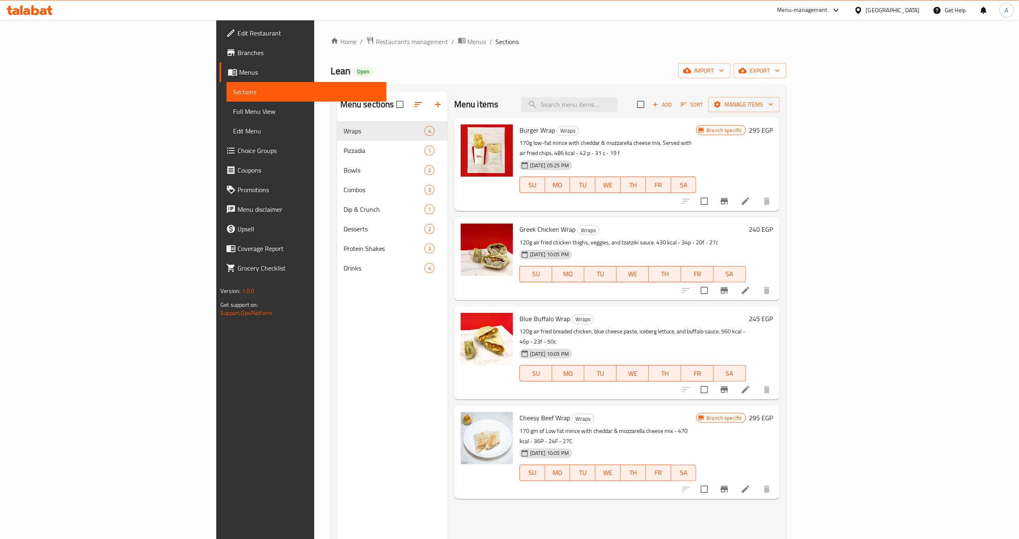
click at [337, 353] on div "Menu sections Wraps 4 Pizzadia 1 Bowls 2 Combos 3 Dip & Crunch 1 Desserts 2 Pro…" at bounding box center [392, 360] width 111 height 539
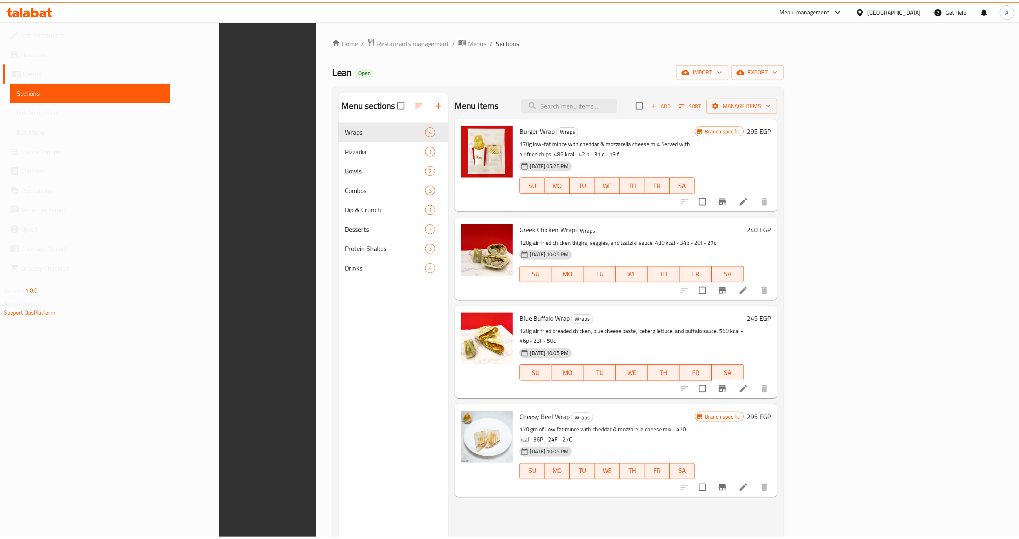
scroll to position [114, 0]
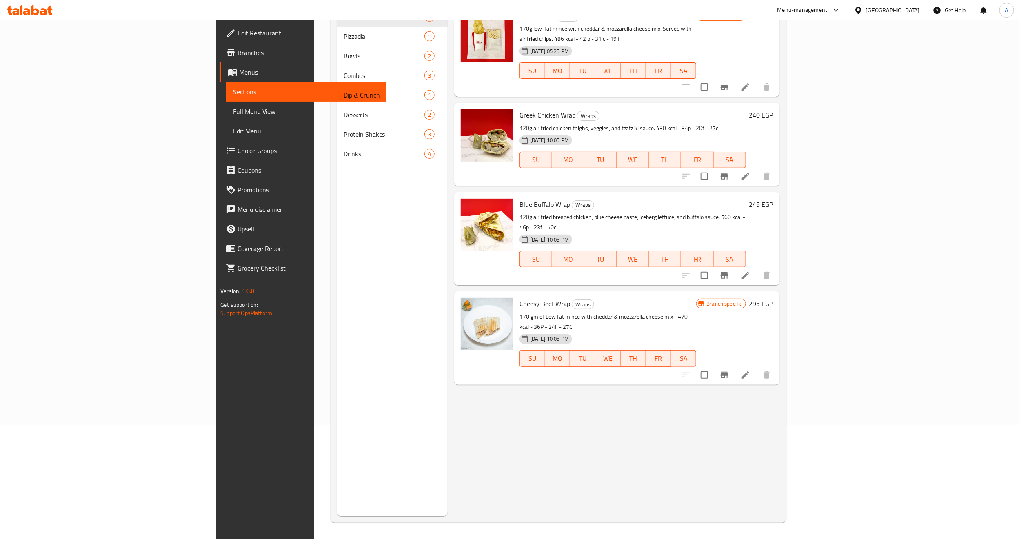
click at [237, 51] on span "Branches" at bounding box center [308, 53] width 142 height 10
